Goal: Find specific page/section: Find specific page/section

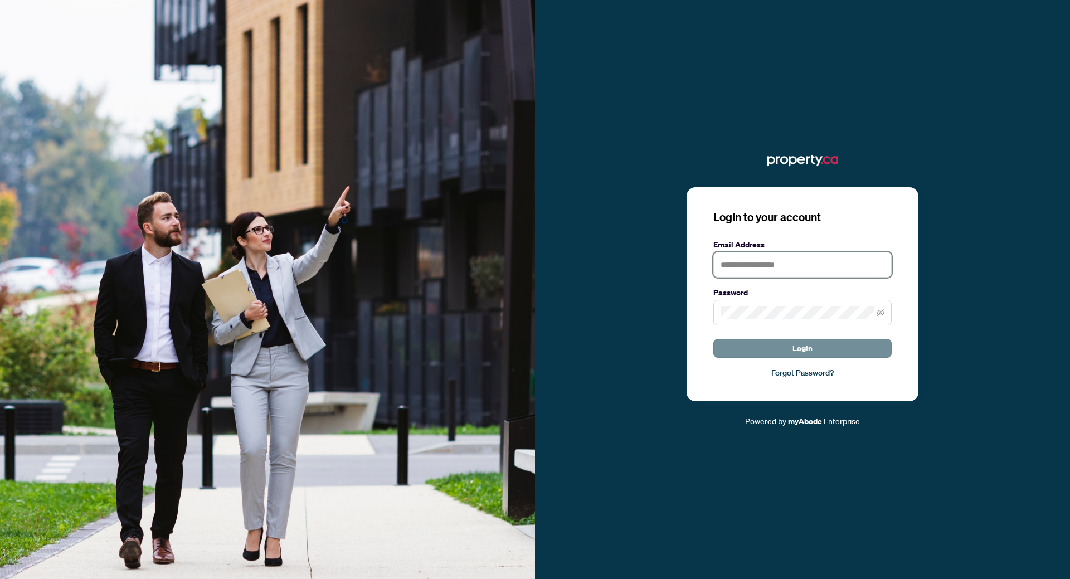
type input "**********"
click at [847, 348] on button "Login" at bounding box center [802, 348] width 178 height 19
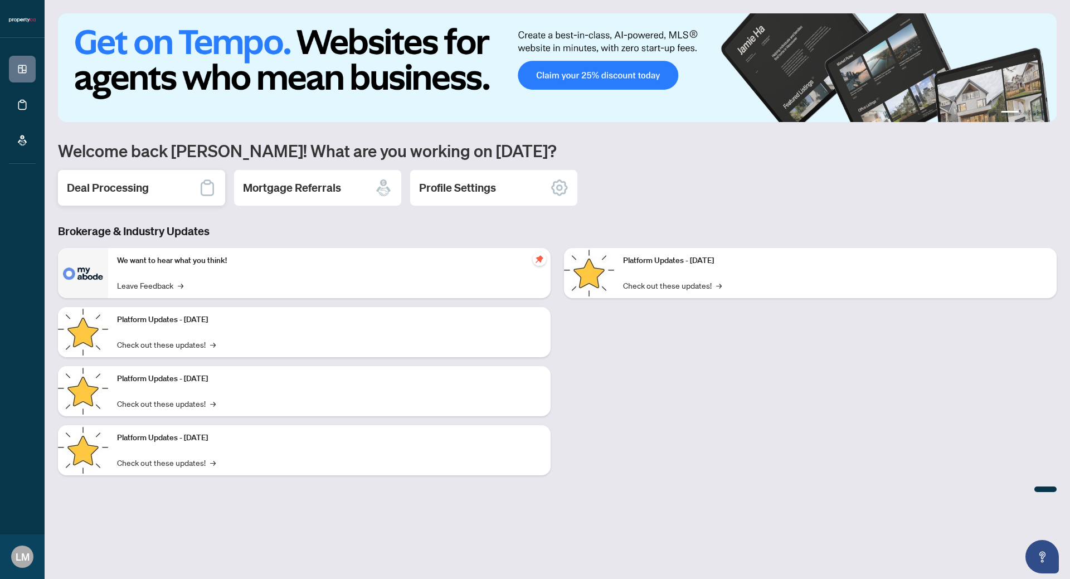
click at [133, 183] on h2 "Deal Processing" at bounding box center [108, 188] width 82 height 16
